Goal: Information Seeking & Learning: Learn about a topic

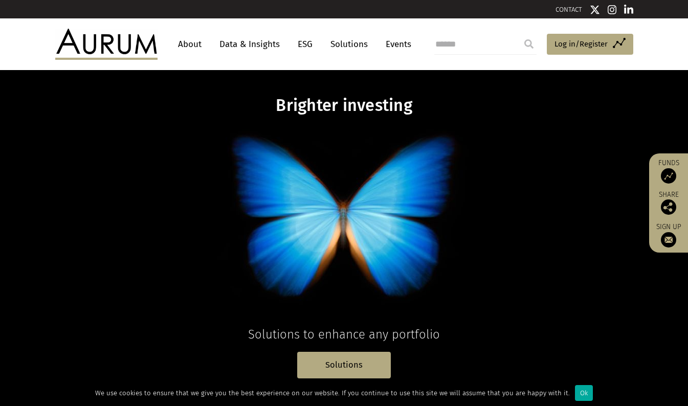
click at [271, 42] on link "Data & Insights" at bounding box center [249, 44] width 71 height 19
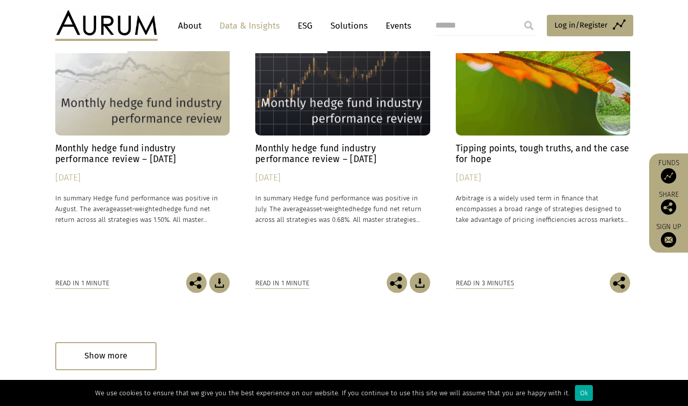
scroll to position [682, 0]
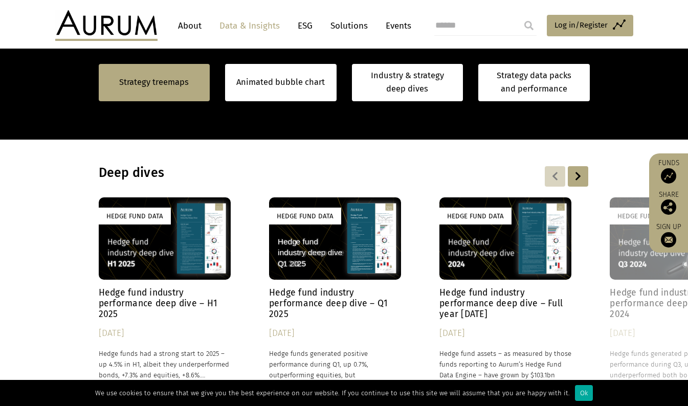
scroll to position [819, 0]
